Goal: Navigation & Orientation: Go to known website

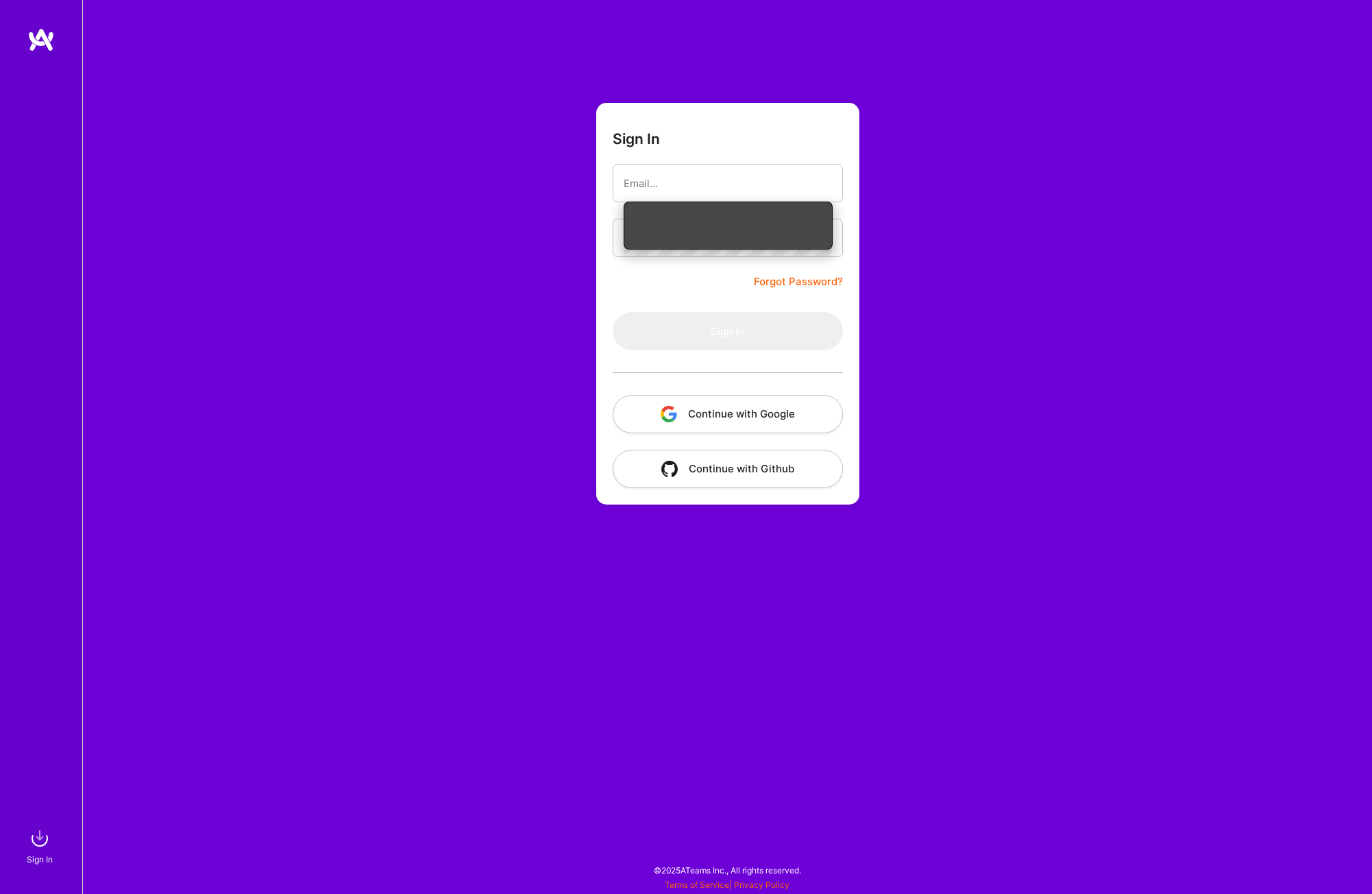
click at [725, 188] on input "email" at bounding box center [728, 183] width 208 height 35
click at [0, 887] on nordpass-autofill-portal at bounding box center [0, 887] width 0 height 0
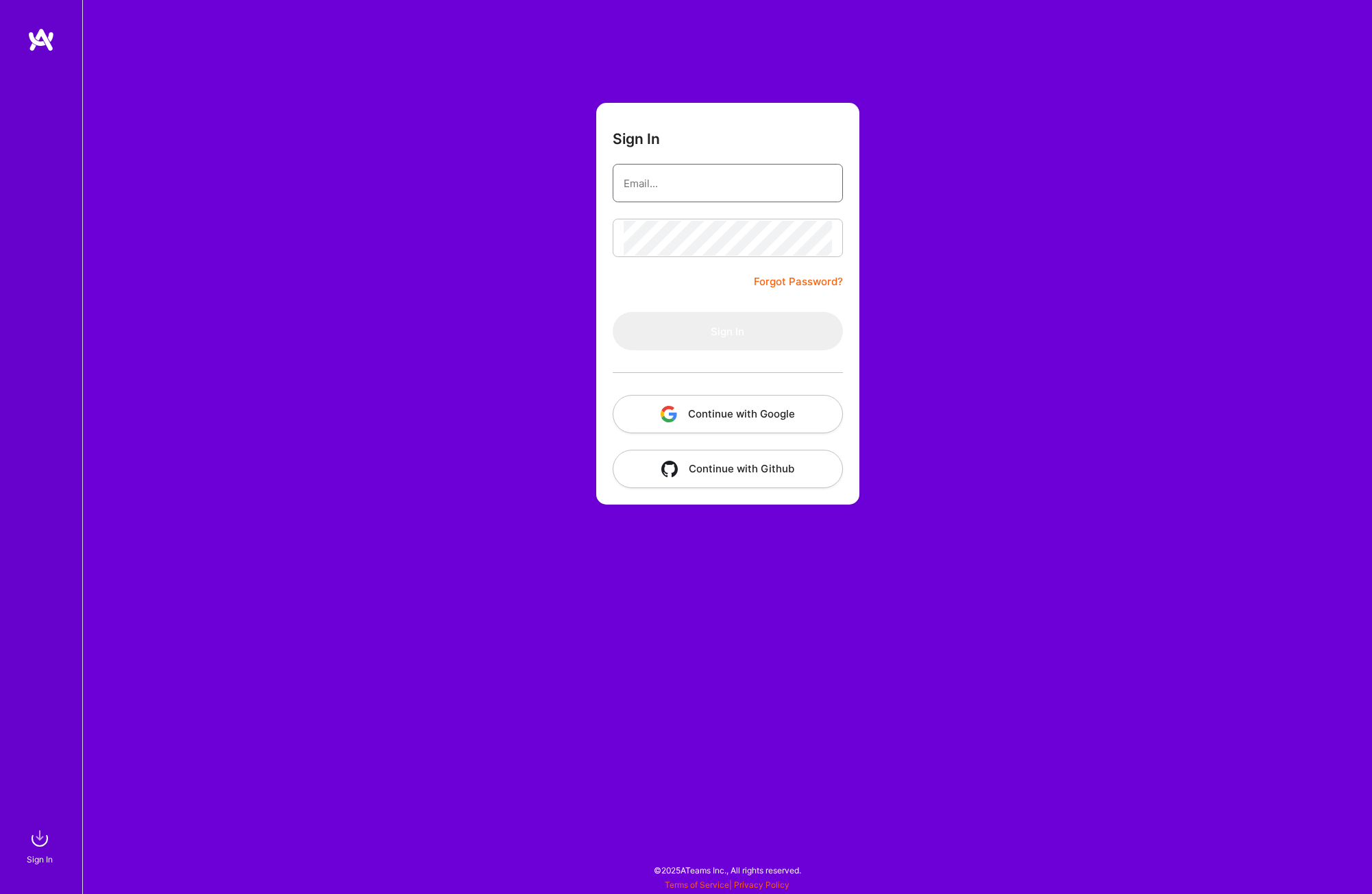
type input "chrisjmartini@gmail.com"
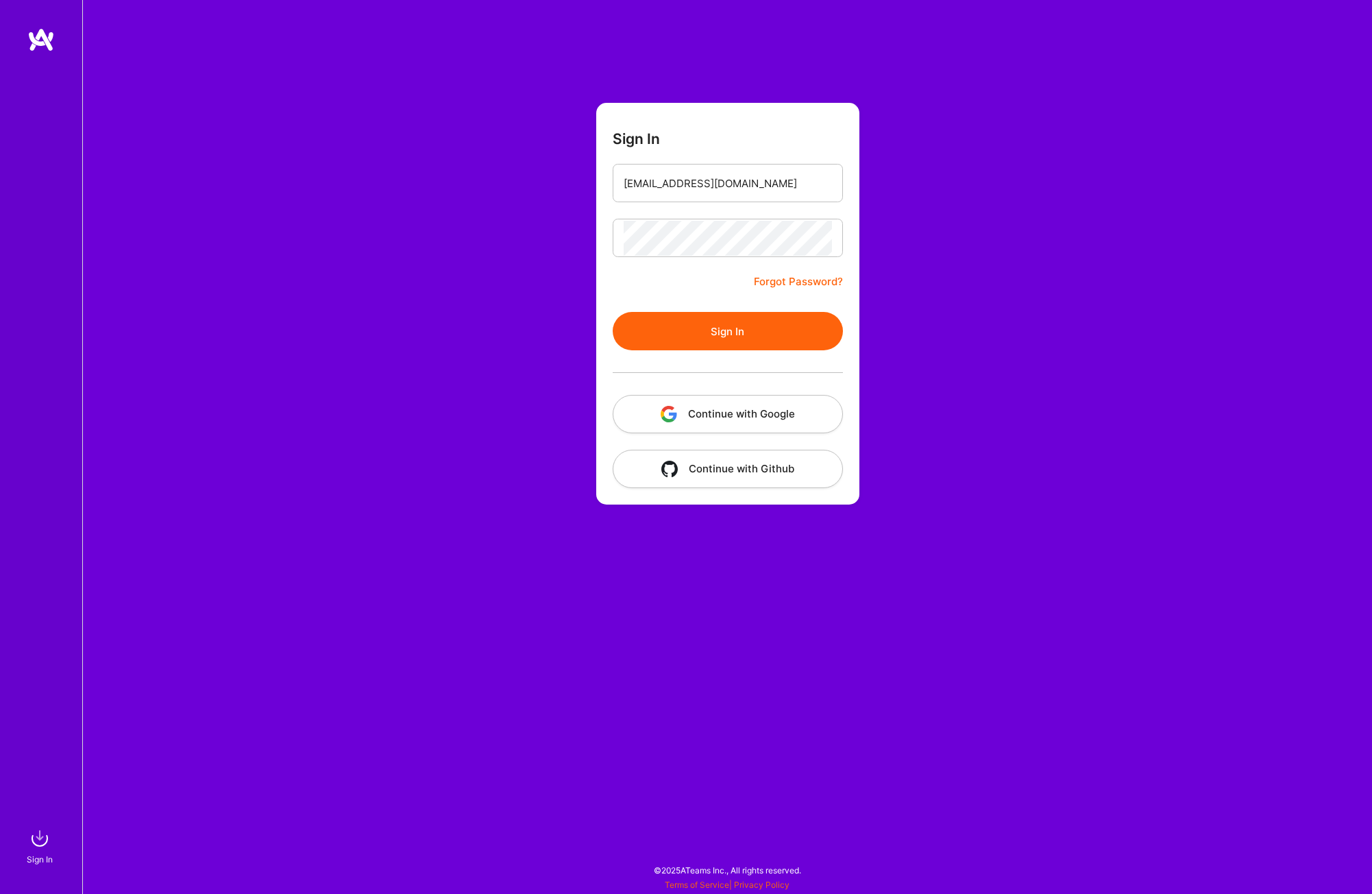
click at [738, 330] on button "Sign In" at bounding box center [728, 331] width 230 height 38
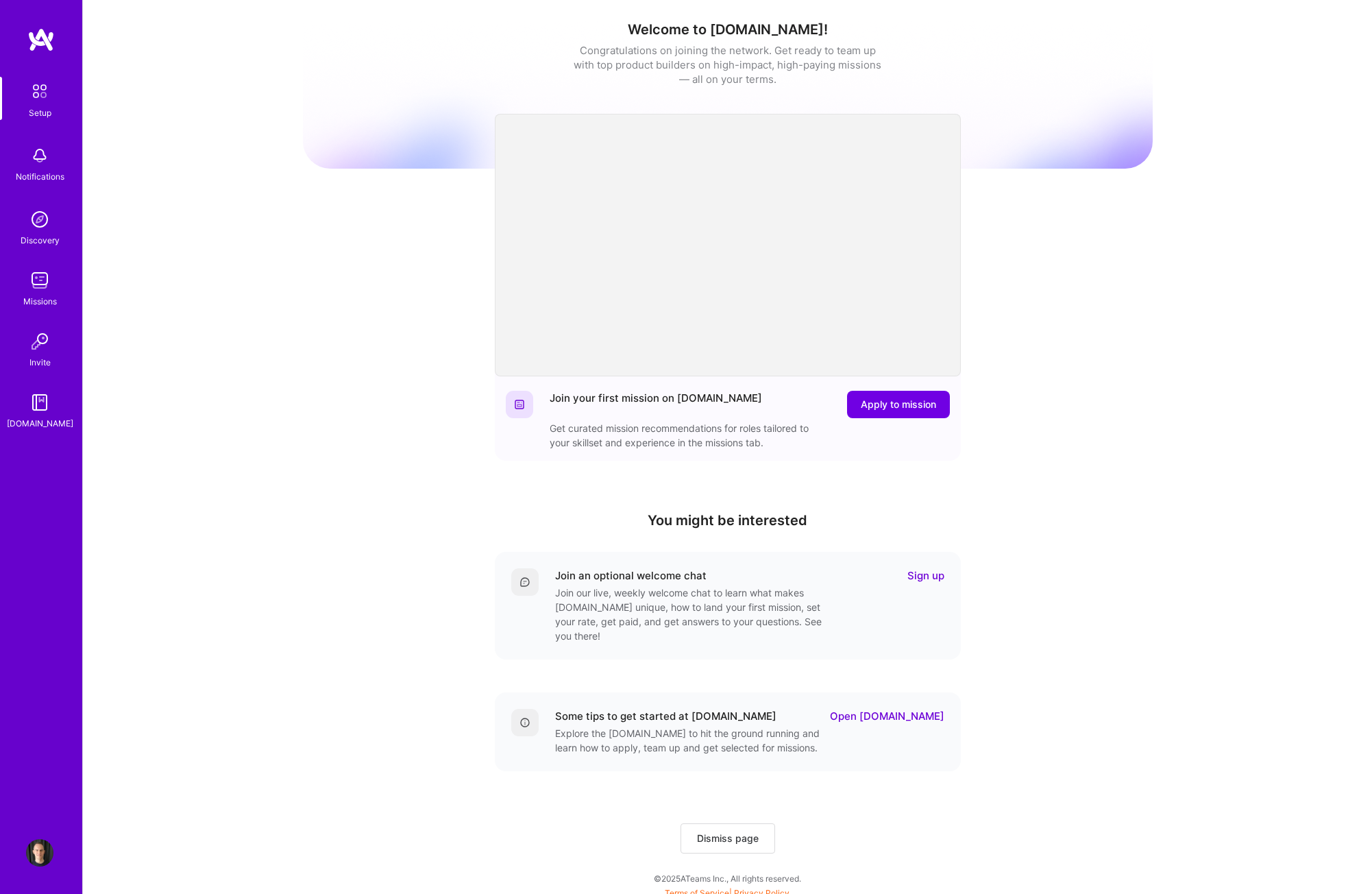
click at [38, 51] on img at bounding box center [42, 40] width 28 height 25
